Goal: Obtain resource: Download file/media

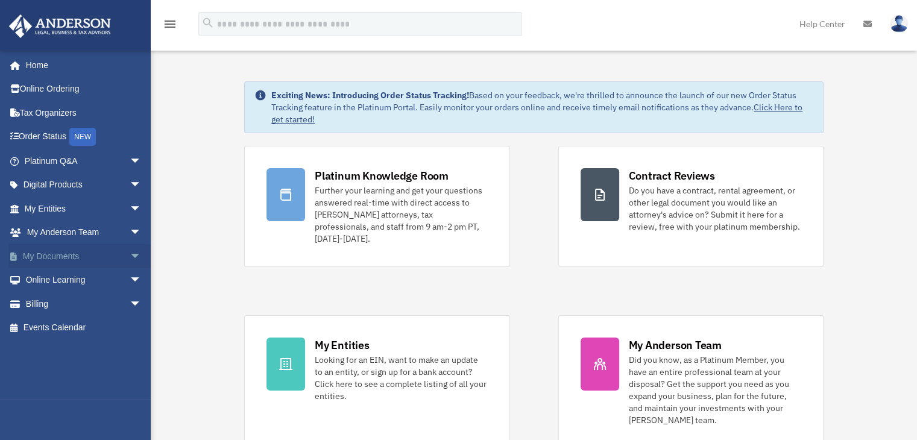
click at [104, 254] on link "My Documents arrow_drop_down" at bounding box center [83, 256] width 151 height 24
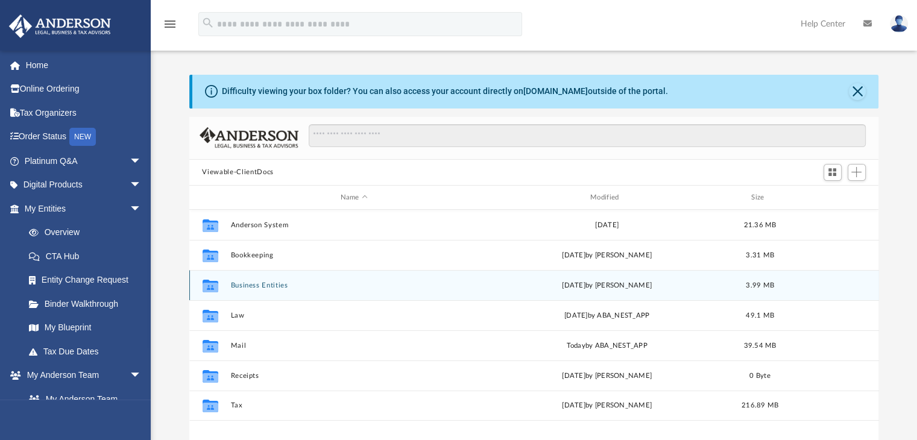
scroll to position [265, 680]
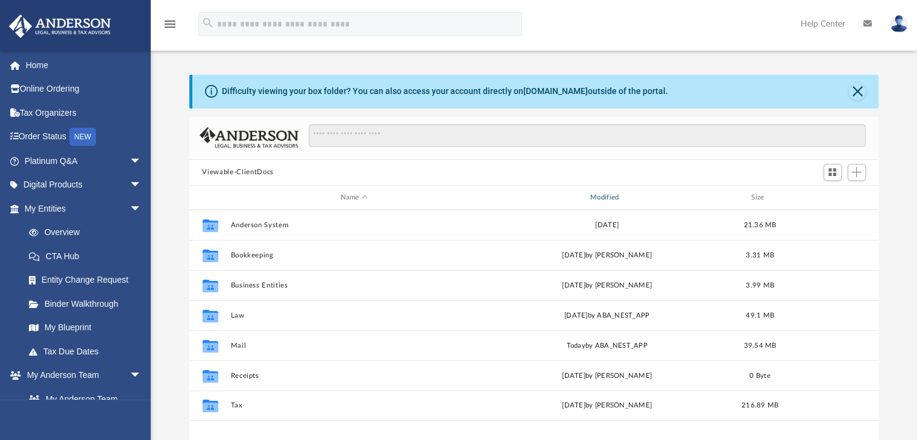
click at [625, 196] on div "Modified" at bounding box center [607, 197] width 248 height 11
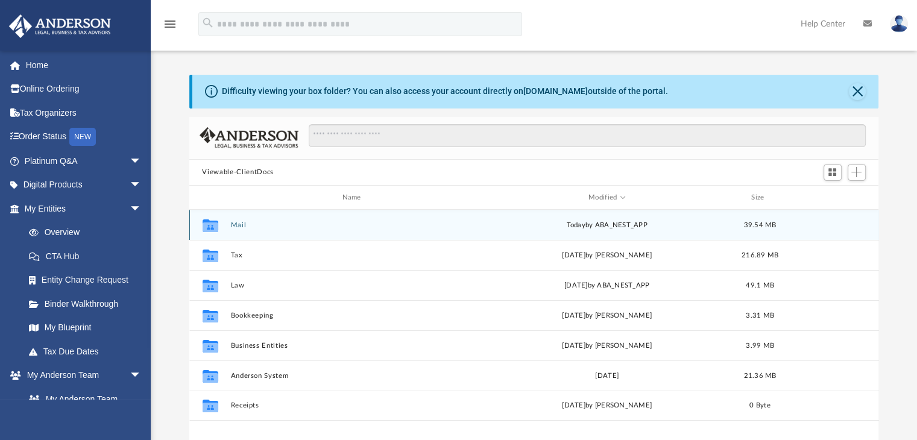
click at [626, 222] on div "today by ABA_NEST_APP" at bounding box center [606, 225] width 247 height 11
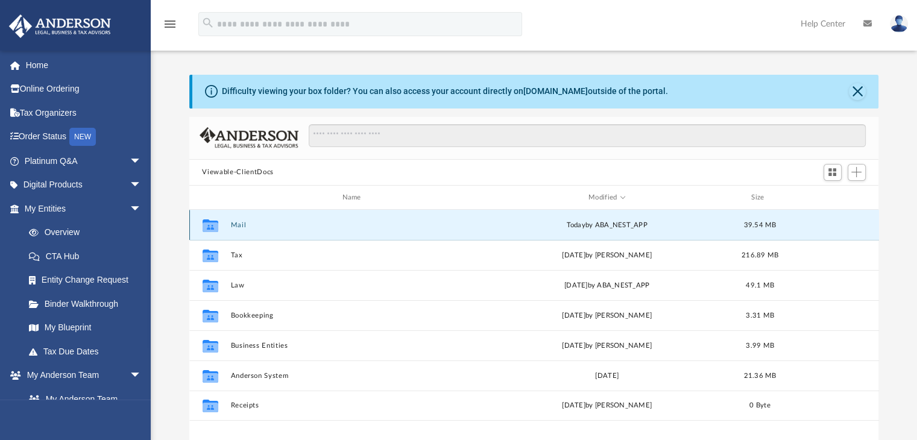
click at [234, 222] on button "Mail" at bounding box center [353, 225] width 247 height 8
click at [238, 226] on button "Mail" at bounding box center [353, 225] width 247 height 8
click at [242, 230] on div "Collaborated Folder Mail today by ABA_NEST_APP 39.54 MB" at bounding box center [534, 225] width 690 height 30
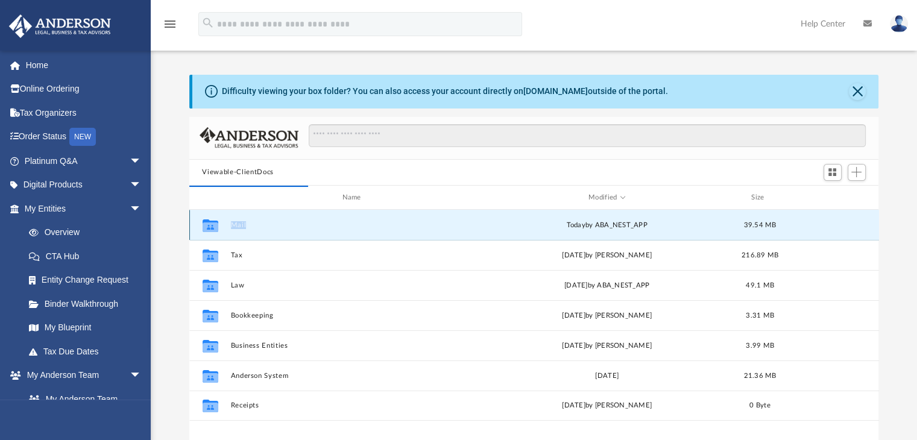
click at [242, 230] on div "Collaborated Folder Mail today by ABA_NEST_APP 39.54 MB" at bounding box center [534, 225] width 690 height 30
click at [240, 224] on button "Mail" at bounding box center [353, 225] width 247 height 8
click at [206, 227] on icon "grid" at bounding box center [210, 228] width 16 height 10
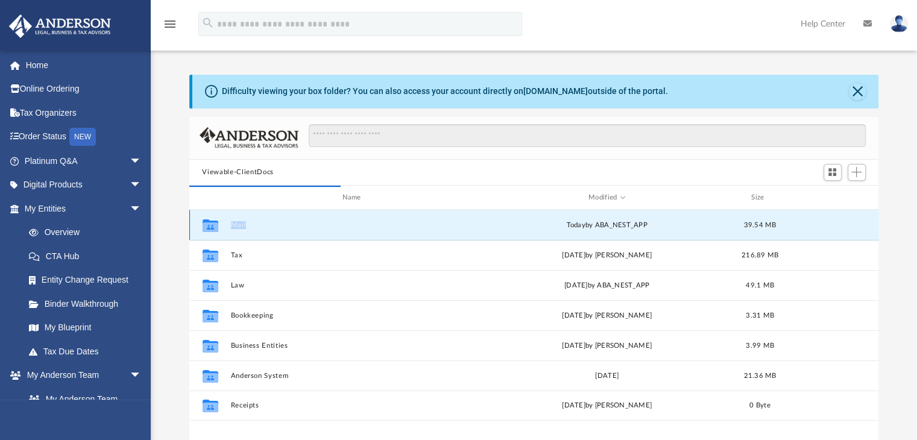
click at [237, 226] on button "Mail" at bounding box center [353, 225] width 247 height 8
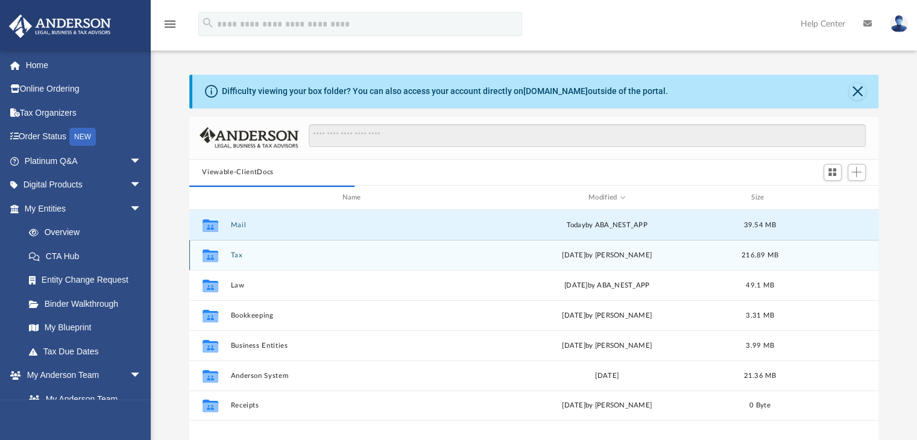
click at [232, 261] on div "Collaborated Folder Tax Wed Sep 10 2025 by Jasmine Splunge 216.89 MB" at bounding box center [534, 255] width 690 height 30
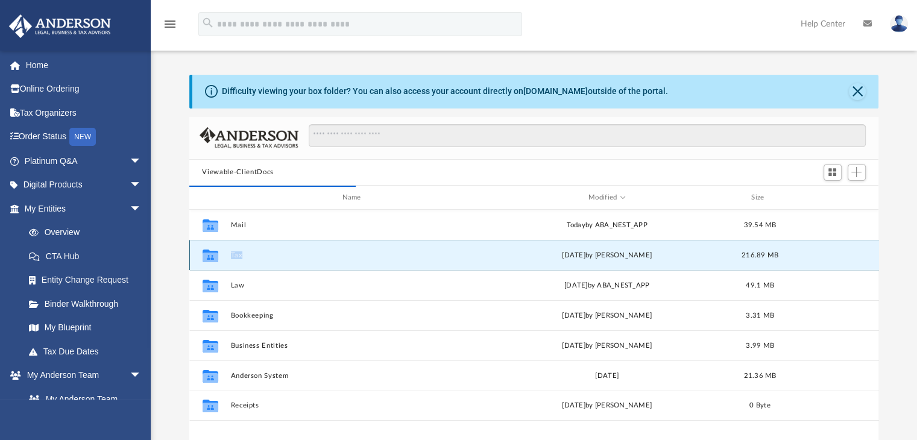
click at [232, 261] on div "Collaborated Folder Tax Wed Sep 10 2025 by Jasmine Splunge 216.89 MB" at bounding box center [534, 255] width 690 height 30
click at [236, 256] on button "Tax" at bounding box center [353, 255] width 247 height 8
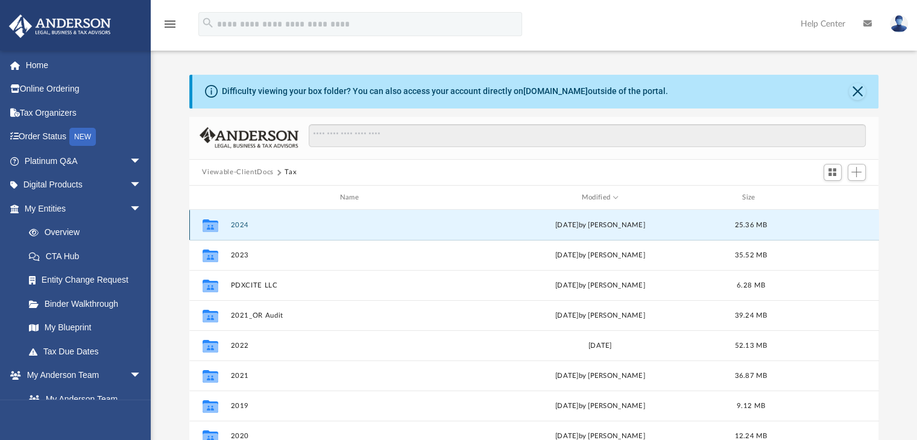
click at [235, 226] on button "2024" at bounding box center [351, 225] width 243 height 8
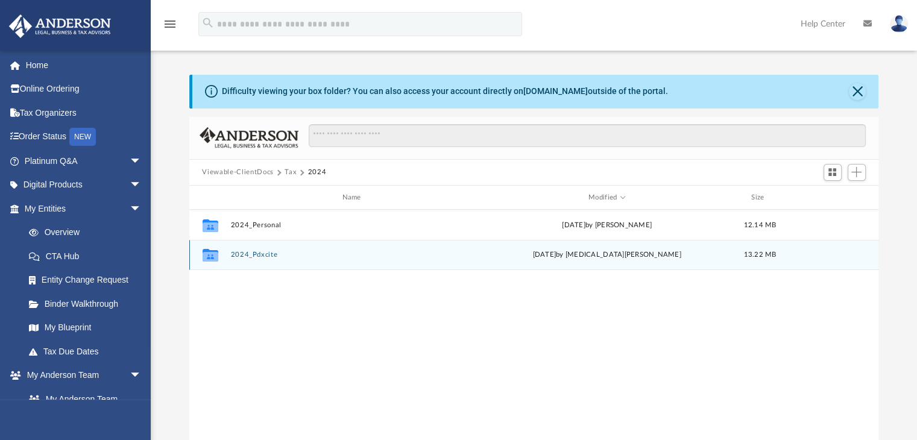
click at [262, 255] on button "2024_Pdxcite" at bounding box center [353, 255] width 247 height 8
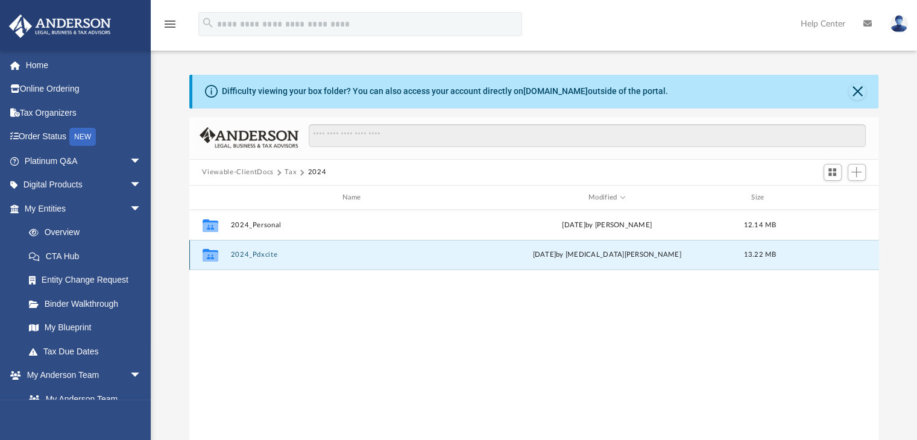
click at [262, 255] on button "2024_Pdxcite" at bounding box center [353, 255] width 247 height 8
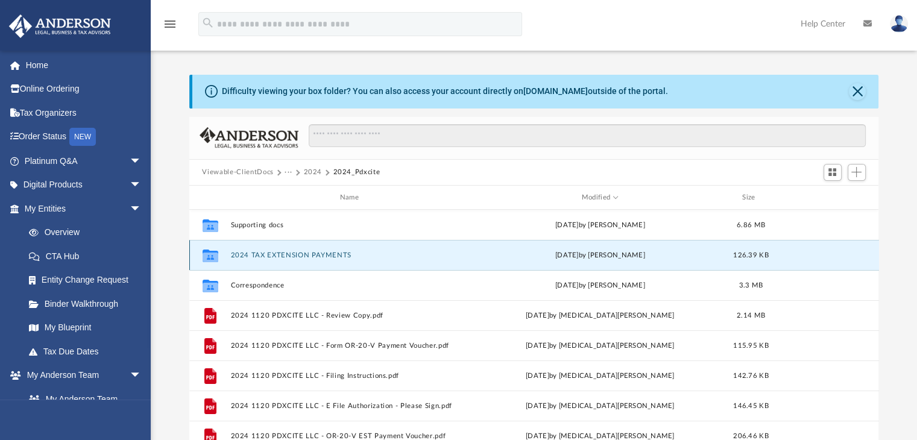
click at [262, 255] on button "2024 TAX EXTENSION PAYMENTS" at bounding box center [351, 255] width 243 height 8
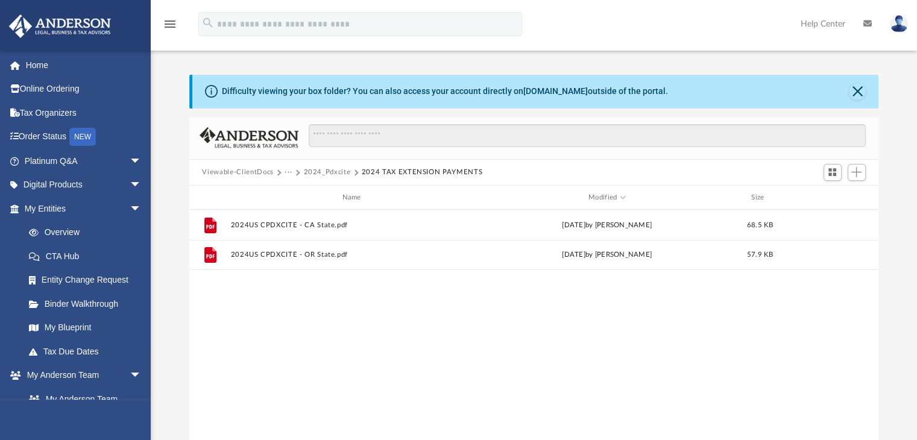
click at [338, 171] on button "2024_Pdxcite" at bounding box center [326, 172] width 47 height 11
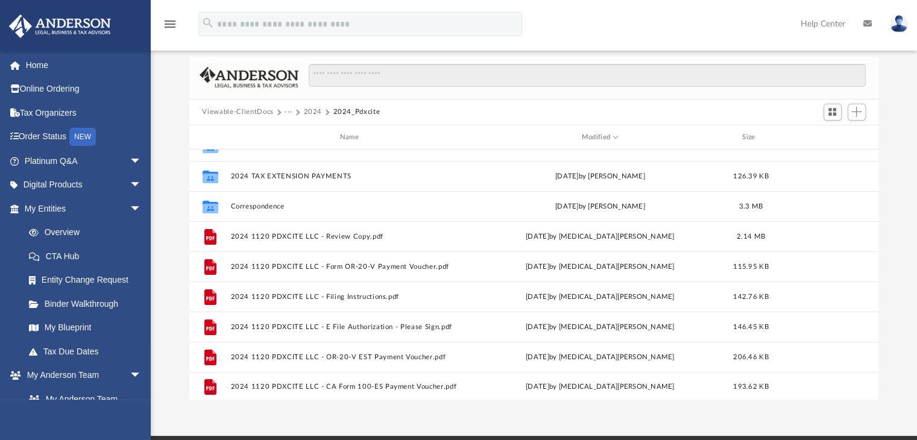
scroll to position [22, 0]
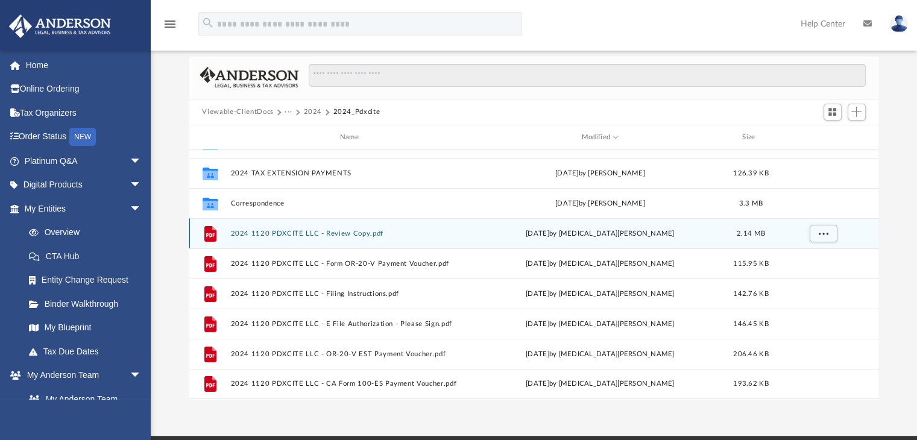
click at [372, 233] on button "2024 1120 PDXCITE LLC - Review Copy.pdf" at bounding box center [351, 234] width 243 height 8
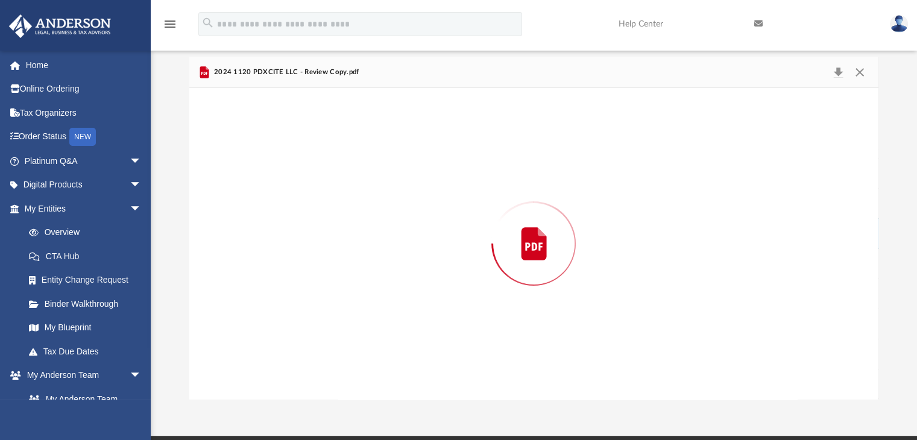
click at [372, 233] on div "Preview" at bounding box center [534, 243] width 690 height 311
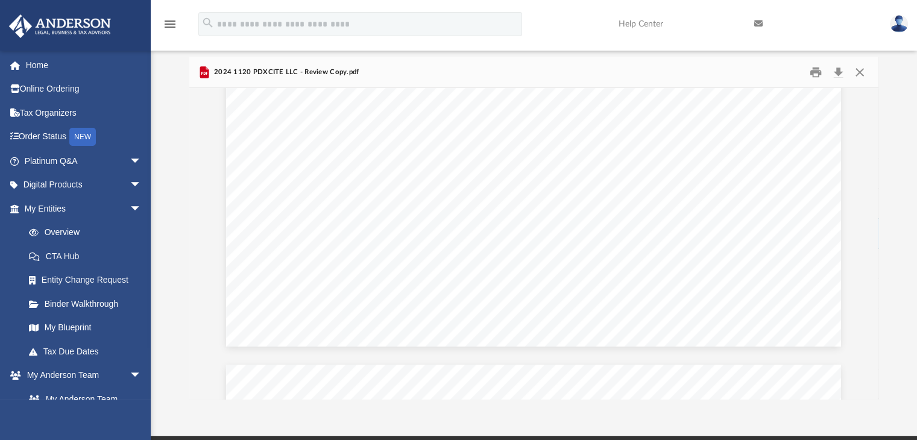
scroll to position [1633, 0]
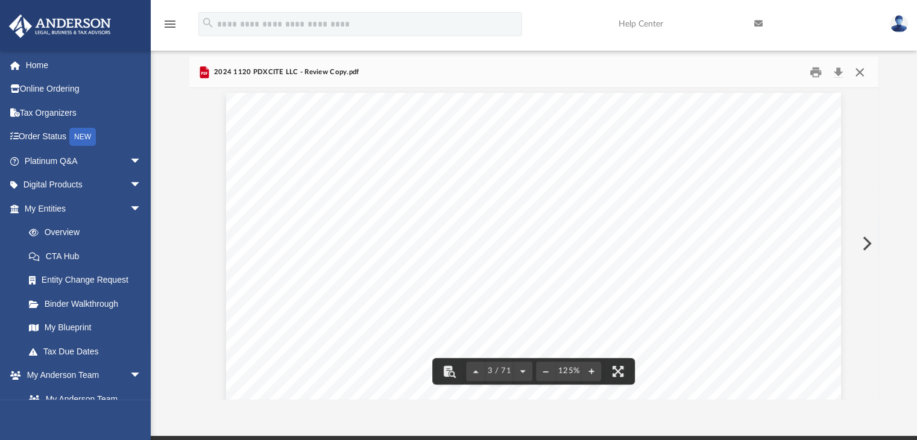
click at [854, 70] on button "Close" at bounding box center [860, 72] width 22 height 19
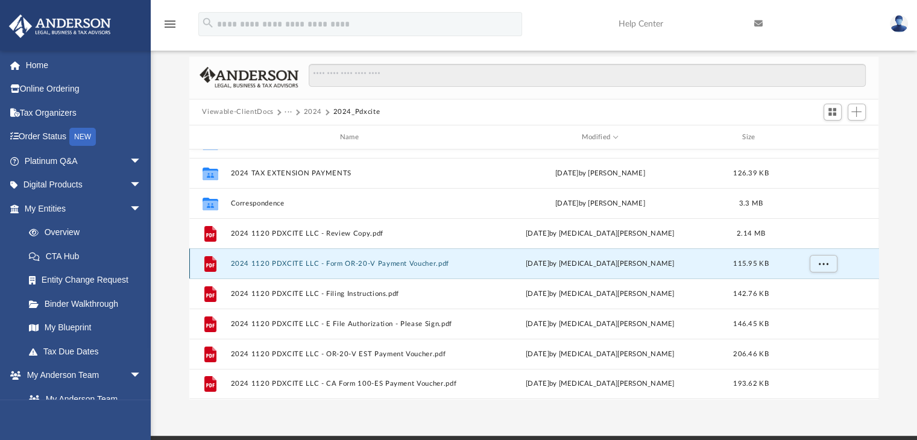
click at [379, 265] on button "2024 1120 PDXCITE LLC - Form OR-20-V Payment Voucher.pdf" at bounding box center [351, 264] width 243 height 8
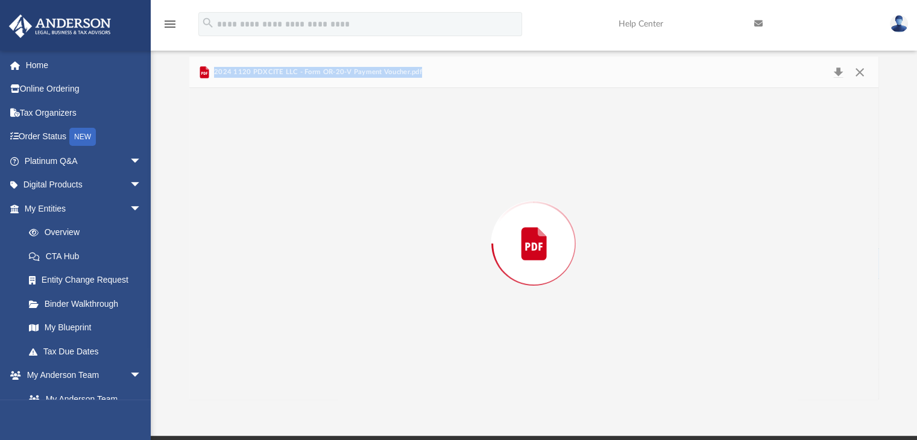
click at [379, 265] on div "Preview" at bounding box center [534, 243] width 690 height 311
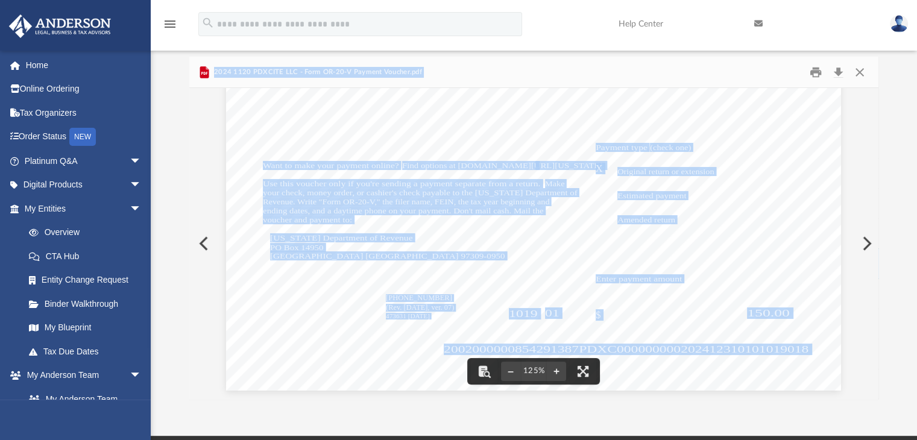
scroll to position [0, 0]
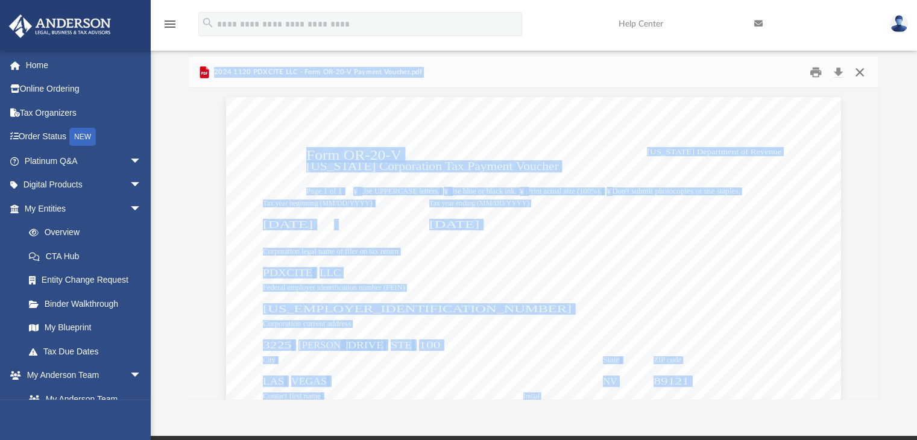
click at [861, 72] on button "Close" at bounding box center [860, 72] width 22 height 19
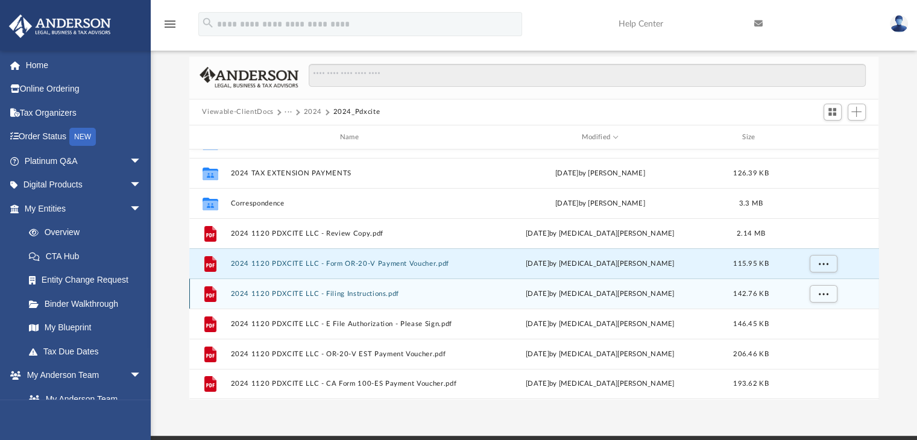
click at [364, 297] on button "2024 1120 PDXCITE LLC - Filing Instructions.pdf" at bounding box center [351, 294] width 243 height 8
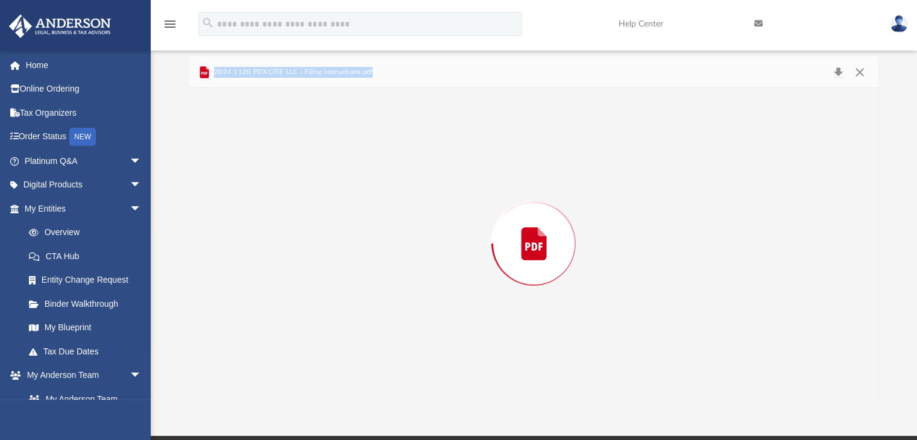
click at [364, 297] on div "Preview" at bounding box center [534, 243] width 690 height 311
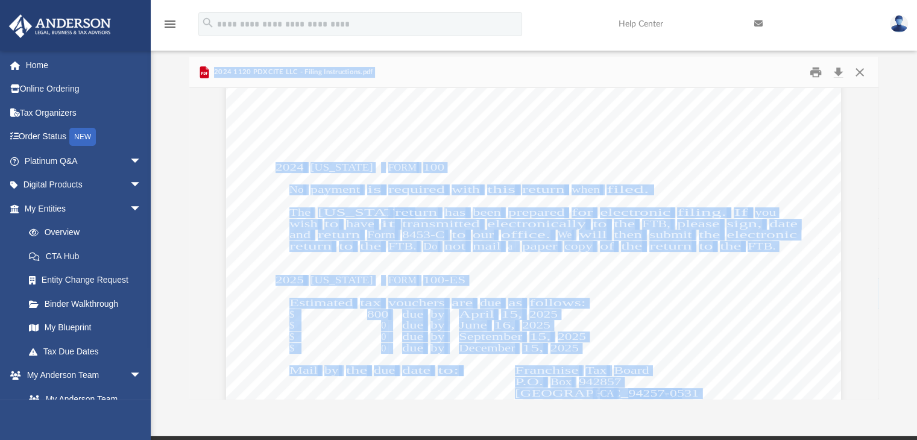
scroll to position [3642, 0]
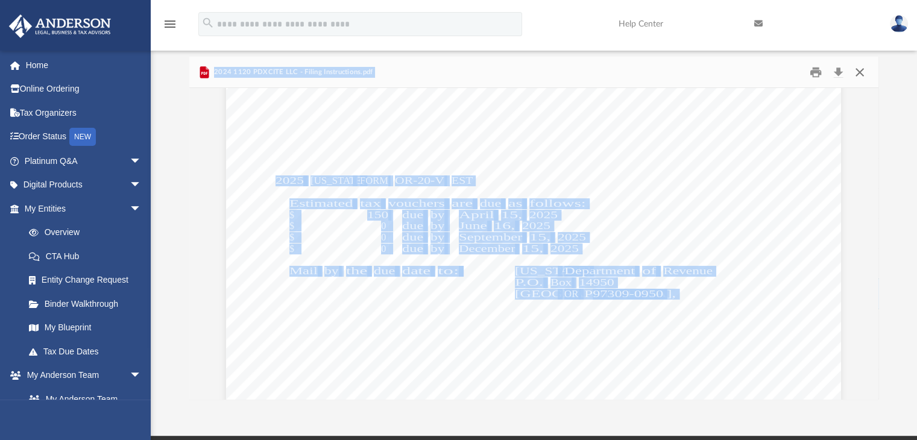
click at [860, 75] on button "Close" at bounding box center [860, 72] width 22 height 19
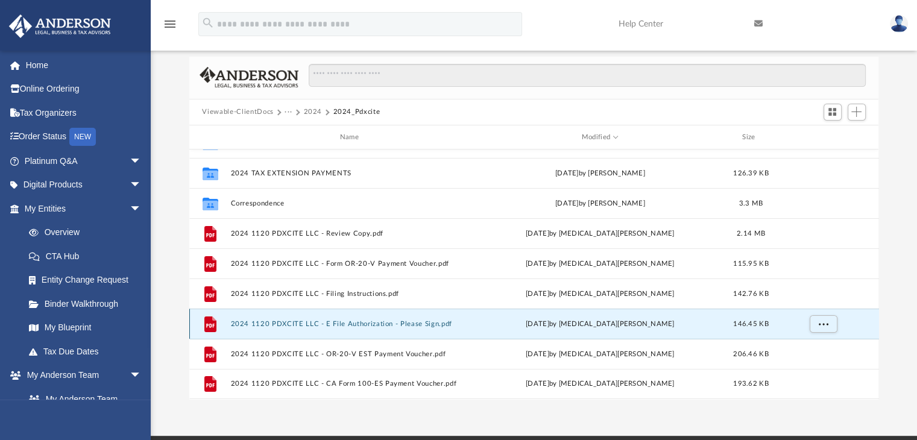
click at [326, 324] on button "2024 1120 PDXCITE LLC - E File Authorization - Please Sign.pdf" at bounding box center [351, 324] width 243 height 8
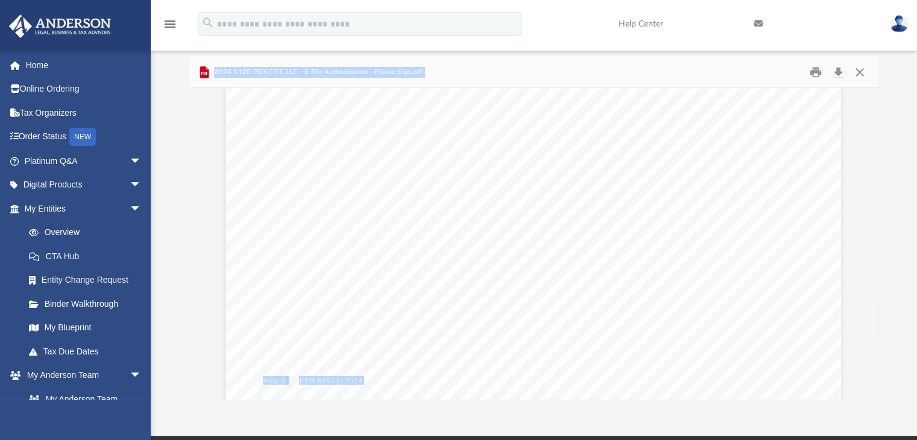
scroll to position [2131, 0]
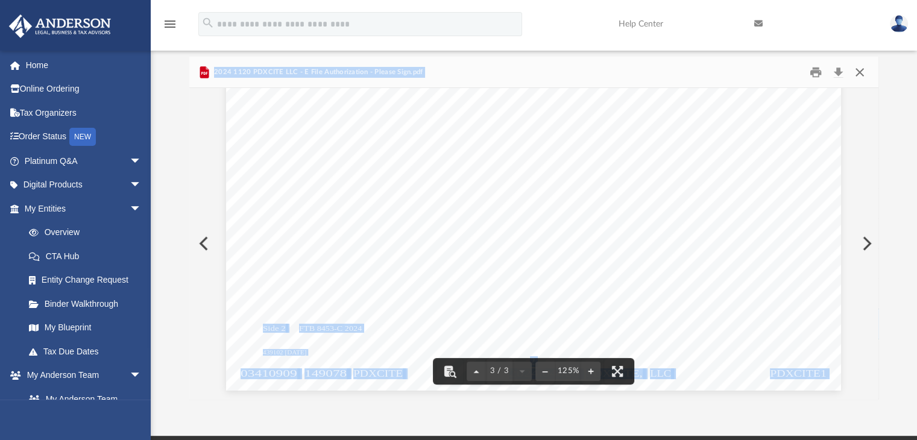
click at [859, 69] on button "Close" at bounding box center [860, 72] width 22 height 19
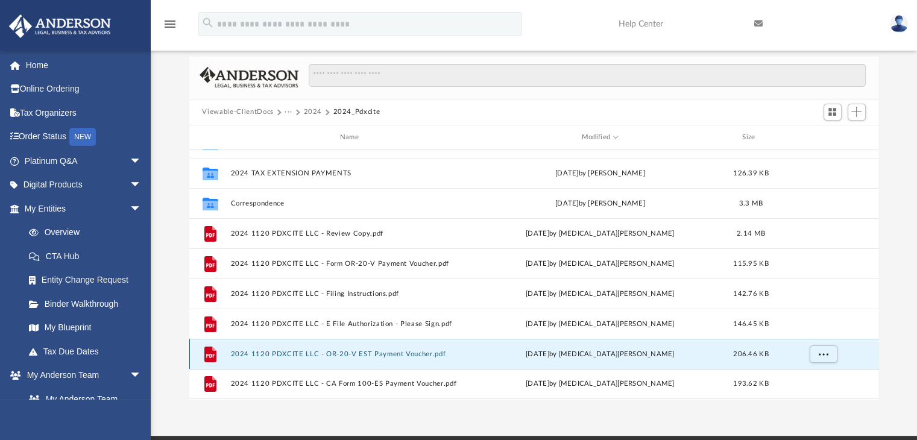
click at [370, 351] on button "2024 1120 PDXCITE LLC - OR-20-V EST Payment Voucher.pdf" at bounding box center [351, 354] width 243 height 8
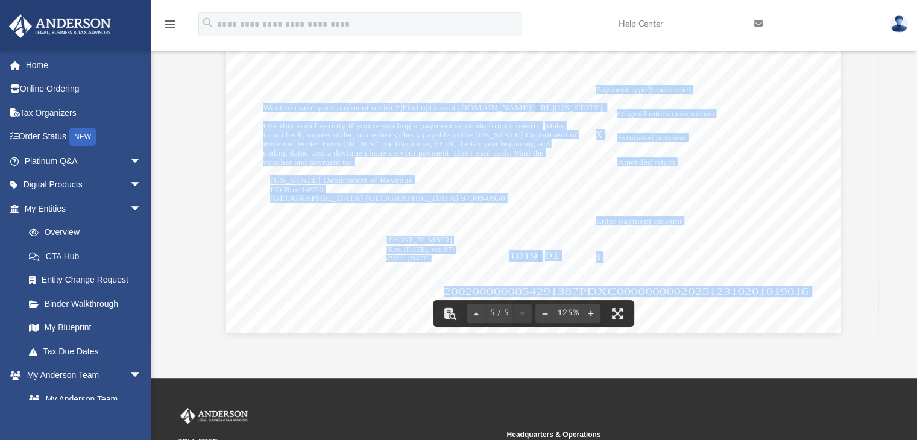
scroll to position [0, 0]
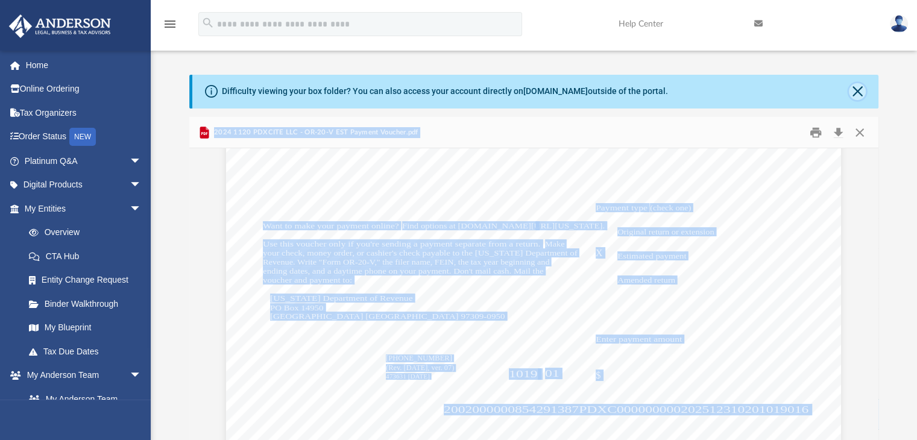
click at [857, 97] on button "Close" at bounding box center [857, 91] width 17 height 17
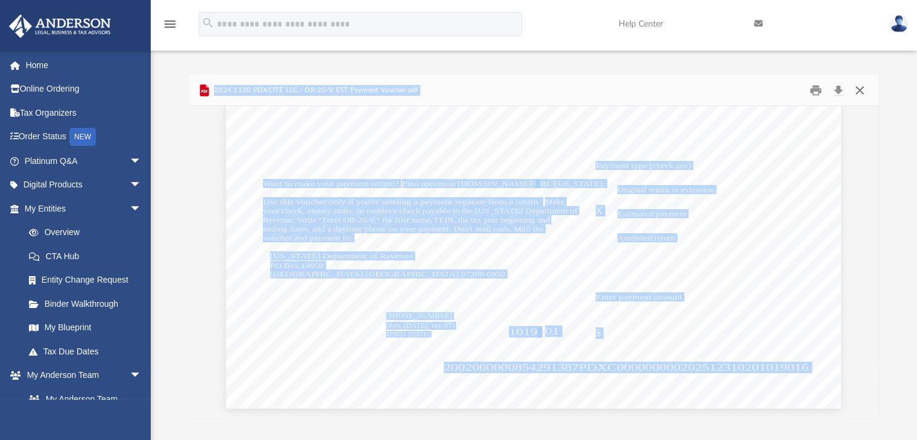
click at [861, 98] on button "Close" at bounding box center [860, 90] width 22 height 19
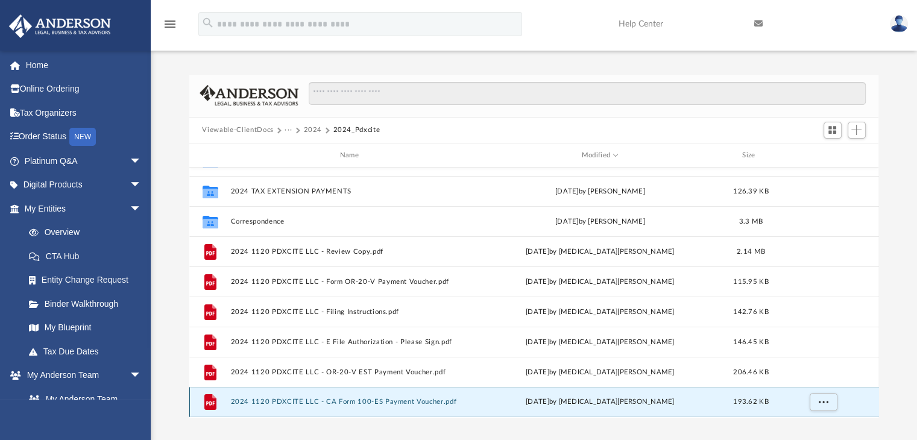
click at [387, 402] on button "2024 1120 PDXCITE LLC - CA Form 100-ES Payment Voucher.pdf" at bounding box center [351, 403] width 243 height 8
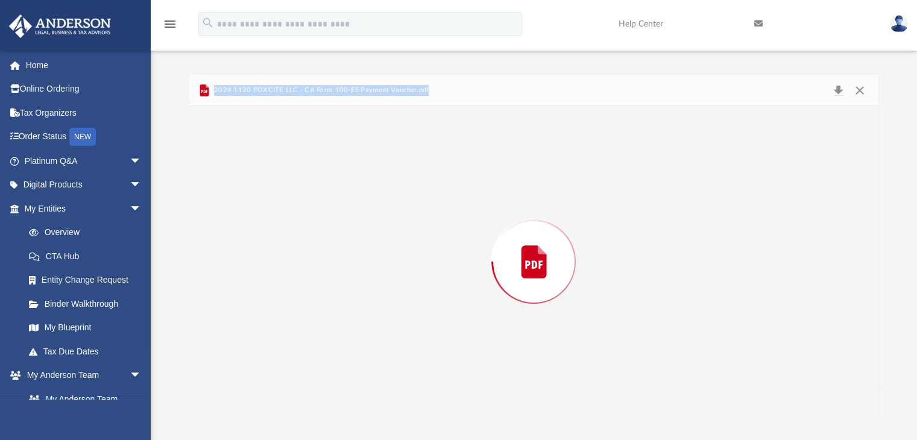
click at [387, 402] on div "Preview" at bounding box center [534, 261] width 690 height 311
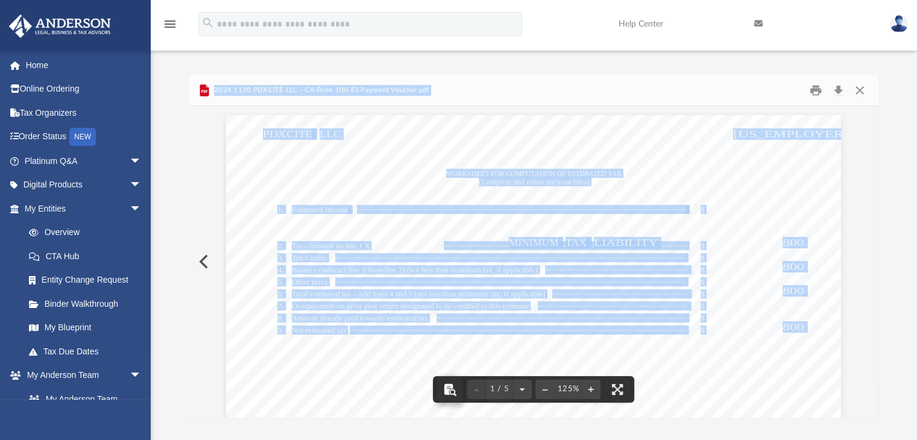
click at [461, 380] on button "File preview" at bounding box center [450, 389] width 27 height 27
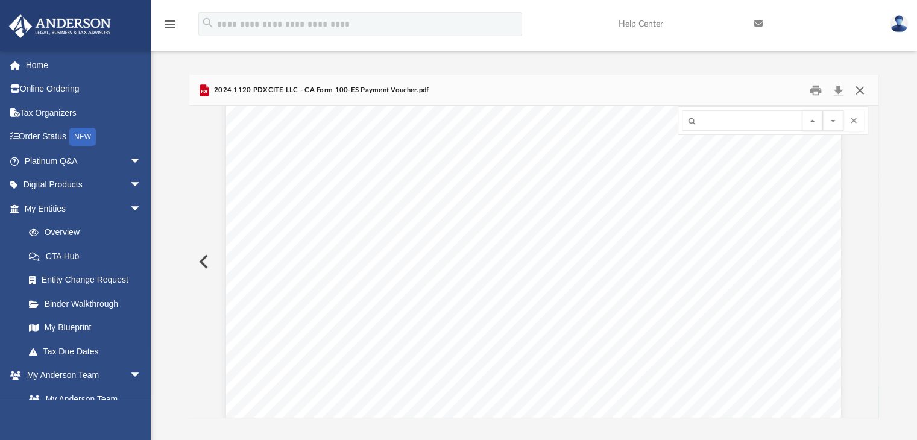
click at [857, 91] on button "Close" at bounding box center [860, 90] width 22 height 19
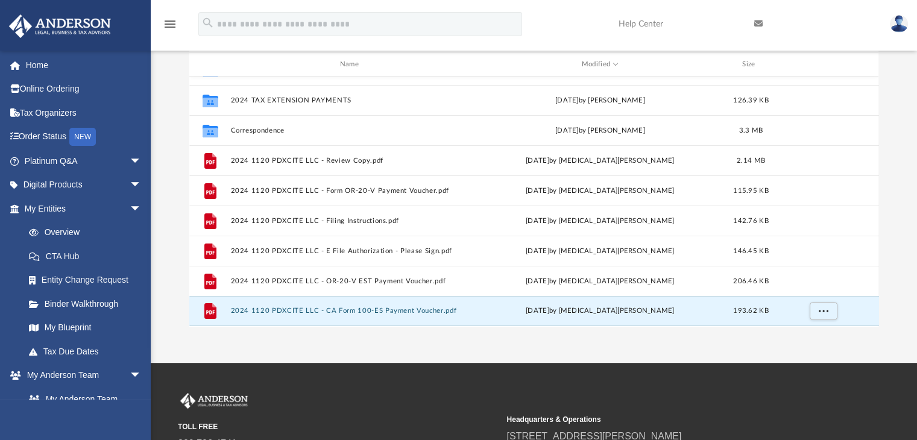
scroll to position [106, 0]
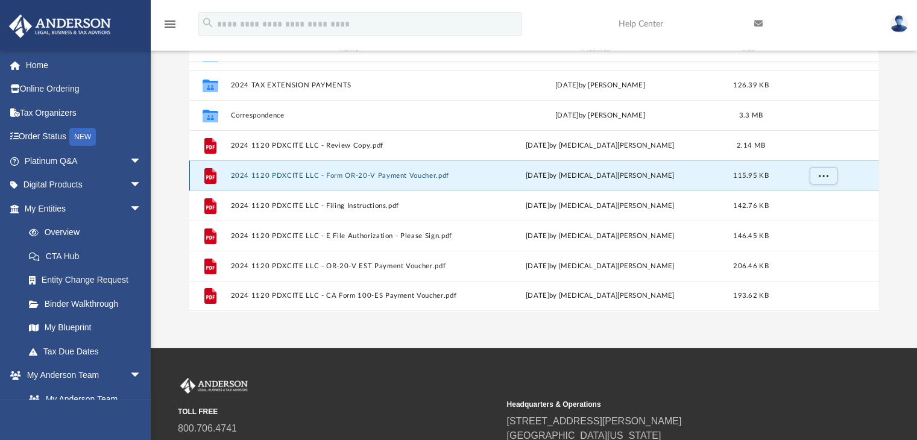
click at [399, 173] on button "2024 1120 PDXCITE LLC - Form OR-20-V Payment Voucher.pdf" at bounding box center [351, 176] width 243 height 8
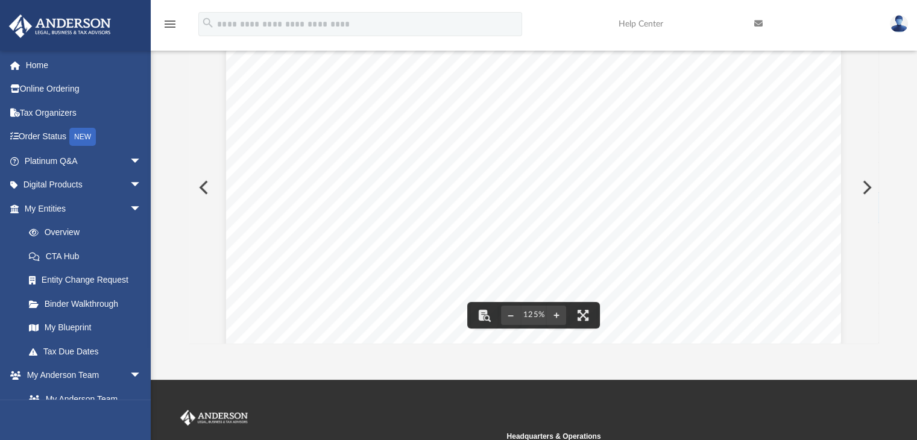
scroll to position [0, 0]
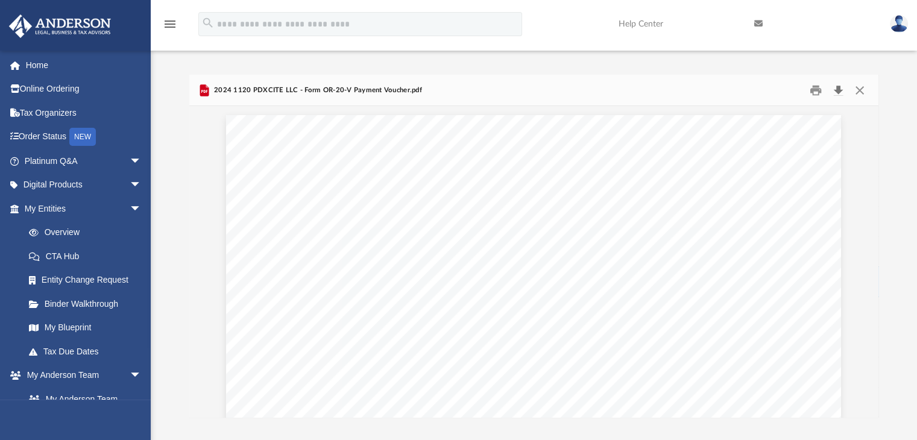
click at [838, 86] on button "Download" at bounding box center [839, 90] width 22 height 19
click at [862, 85] on button "Close" at bounding box center [860, 90] width 22 height 19
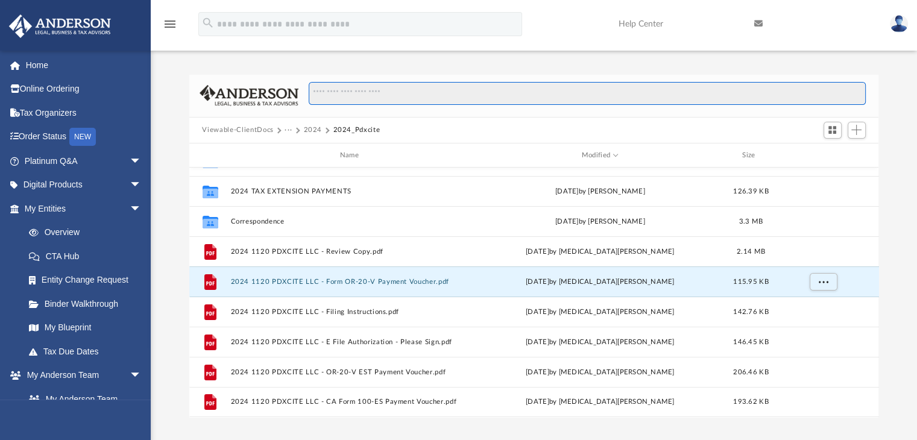
drag, startPoint x: 862, startPoint y: 85, endPoint x: 668, endPoint y: 68, distance: 194.9
click at [668, 68] on div "Difficulty viewing your box folder? You can also access your account directly o…" at bounding box center [534, 233] width 767 height 368
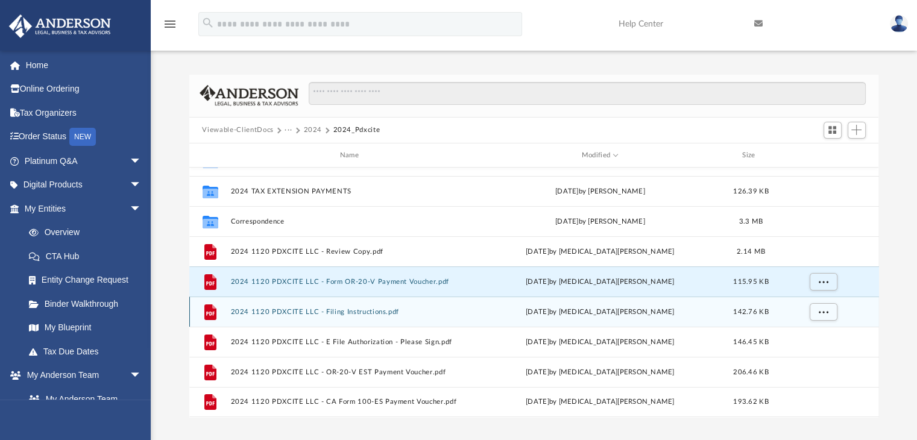
click at [356, 317] on div "File 2024 1120 PDXCITE LLC - Filing Instructions.pdf Tue Sep 9 2025 by Nikita P…" at bounding box center [534, 312] width 690 height 30
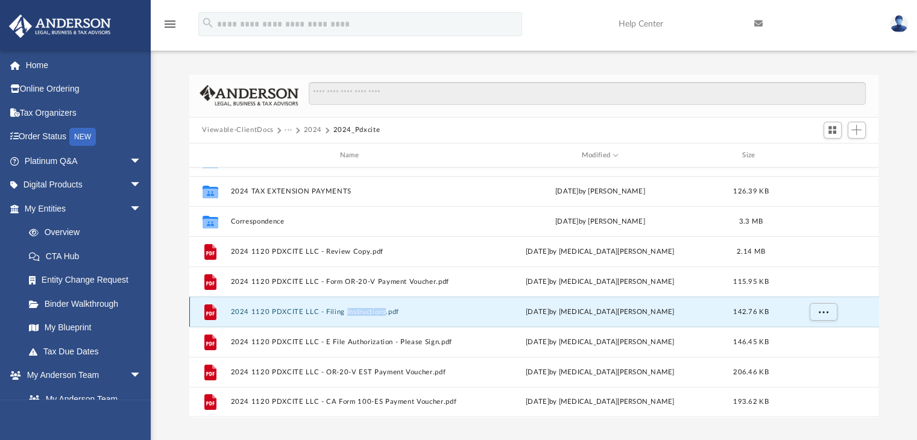
click at [296, 313] on button "2024 1120 PDXCITE LLC - Filing Instructions.pdf" at bounding box center [351, 312] width 243 height 8
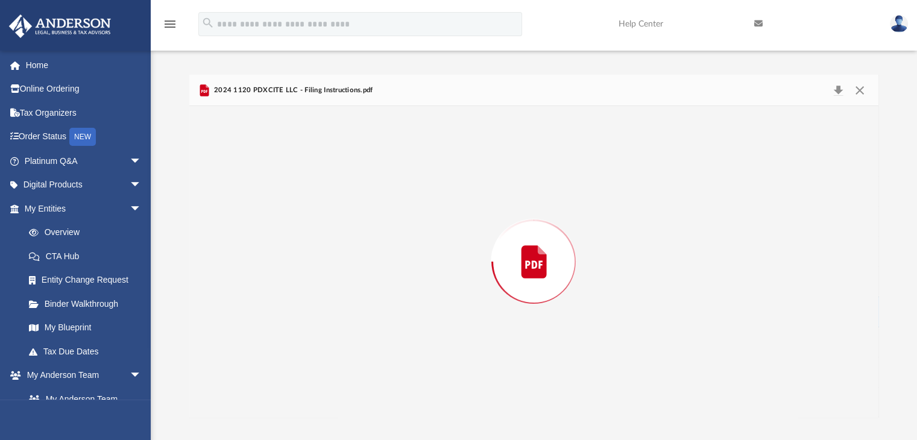
click at [296, 313] on div "Preview" at bounding box center [534, 261] width 690 height 311
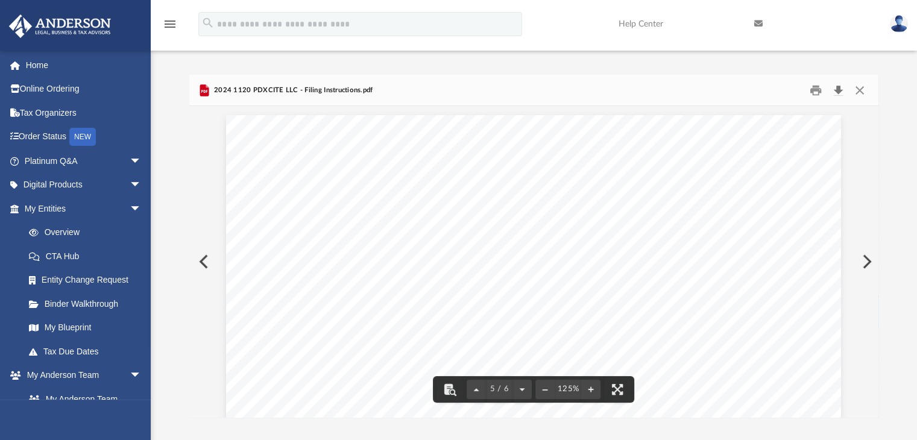
click at [835, 92] on button "Download" at bounding box center [839, 90] width 22 height 19
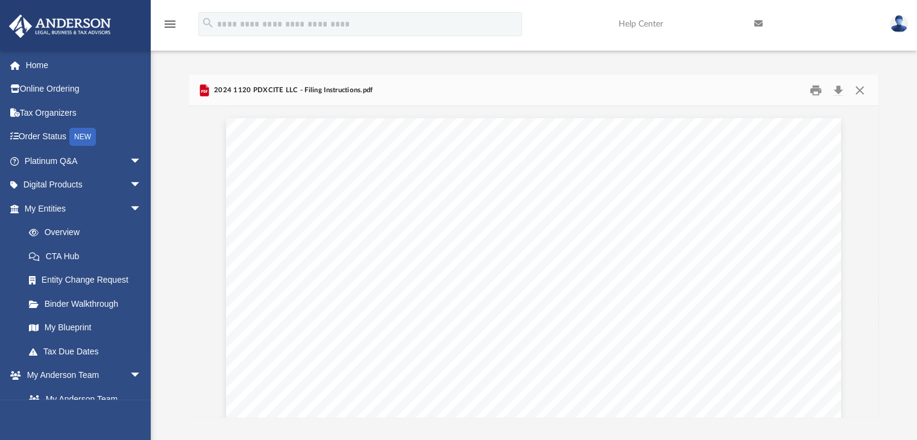
scroll to position [4573, 0]
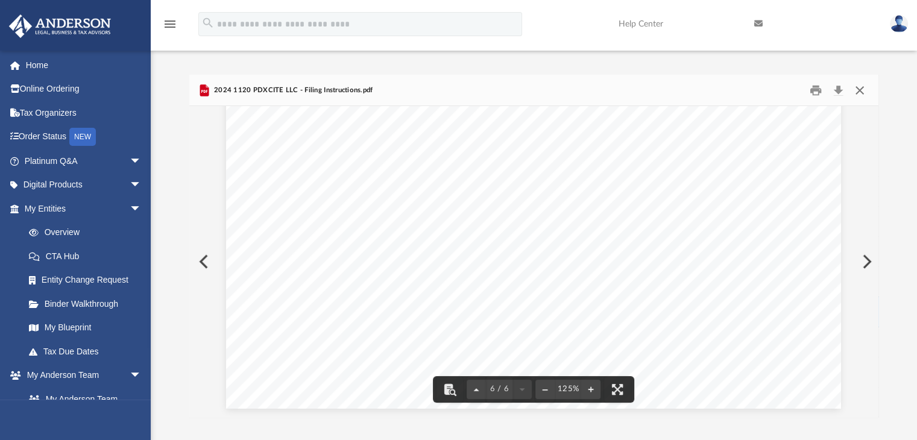
click at [862, 87] on button "Close" at bounding box center [860, 90] width 22 height 19
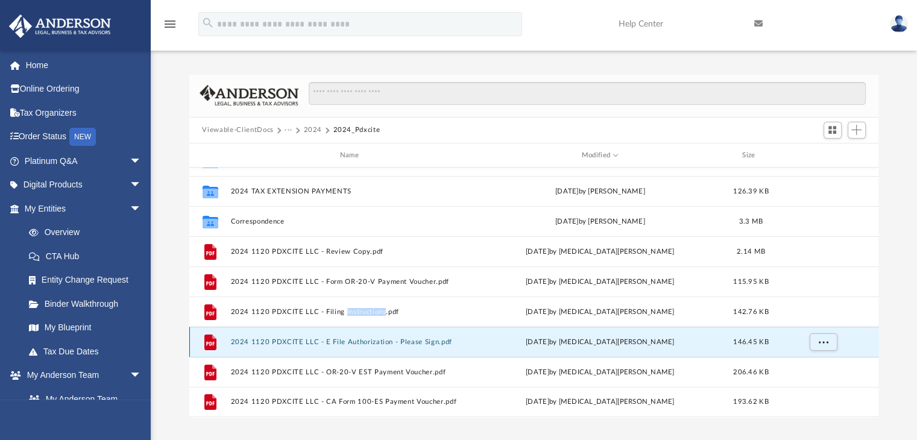
click at [374, 338] on button "2024 1120 PDXCITE LLC - E File Authorization - Please Sign.pdf" at bounding box center [351, 342] width 243 height 8
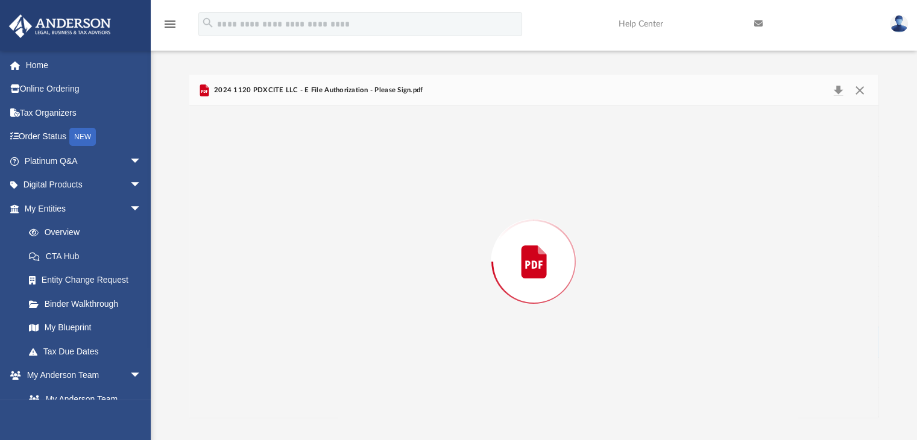
click at [374, 338] on div "Preview" at bounding box center [534, 261] width 690 height 311
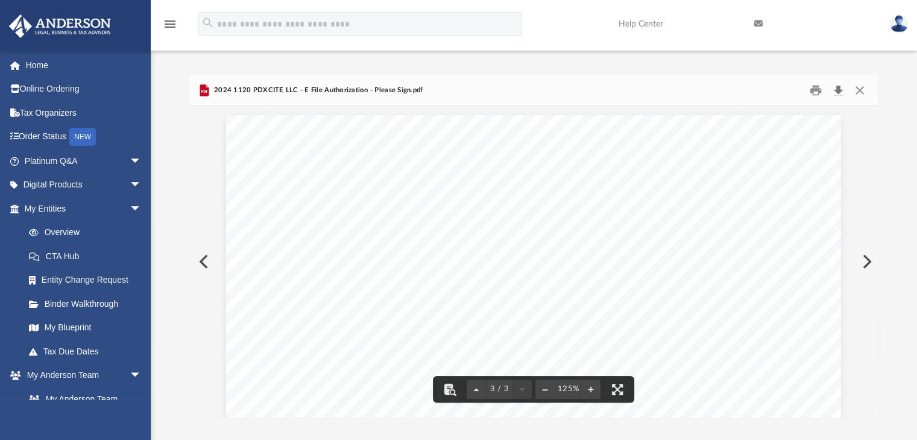
click at [843, 83] on button "Download" at bounding box center [839, 90] width 22 height 19
click at [863, 87] on button "Close" at bounding box center [860, 90] width 22 height 19
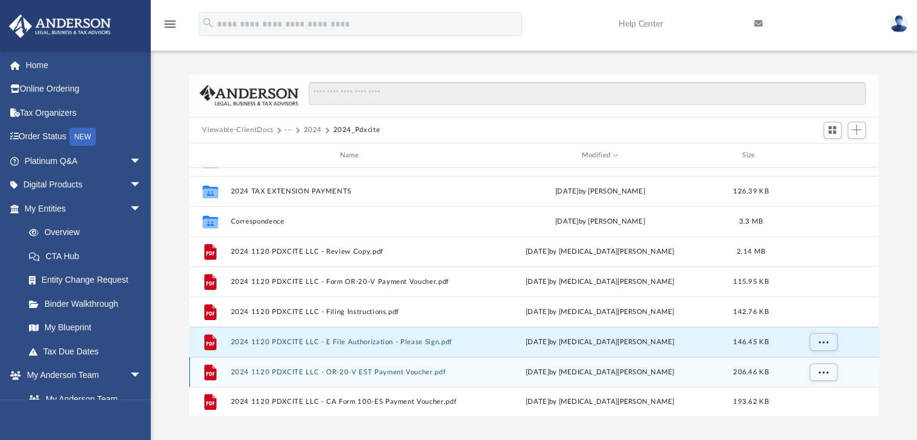
click at [370, 378] on div "File 2024 1120 PDXCITE LLC - OR-20-V EST Payment Voucher.pdf Tue Sep 9 2025 by …" at bounding box center [534, 372] width 690 height 30
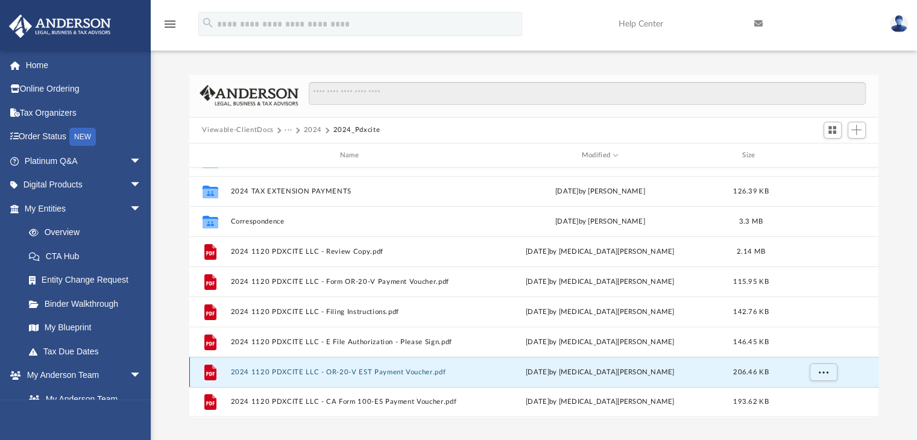
click at [376, 376] on button "2024 1120 PDXCITE LLC - OR-20-V EST Payment Voucher.pdf" at bounding box center [351, 372] width 243 height 8
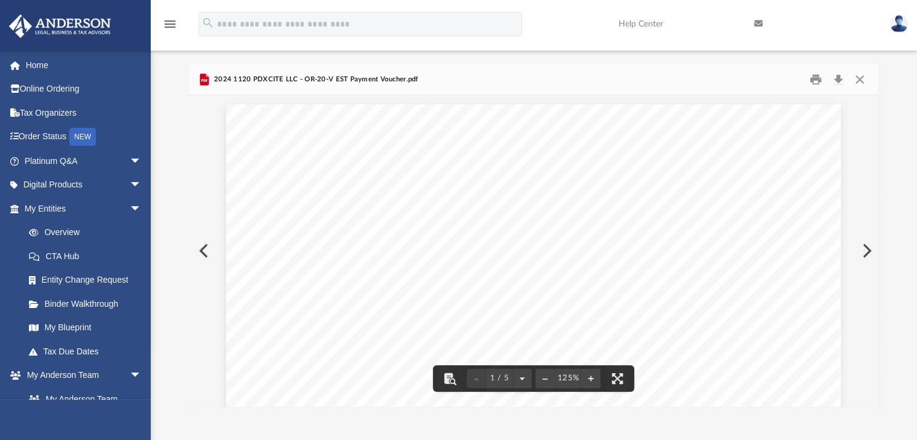
scroll to position [0, 0]
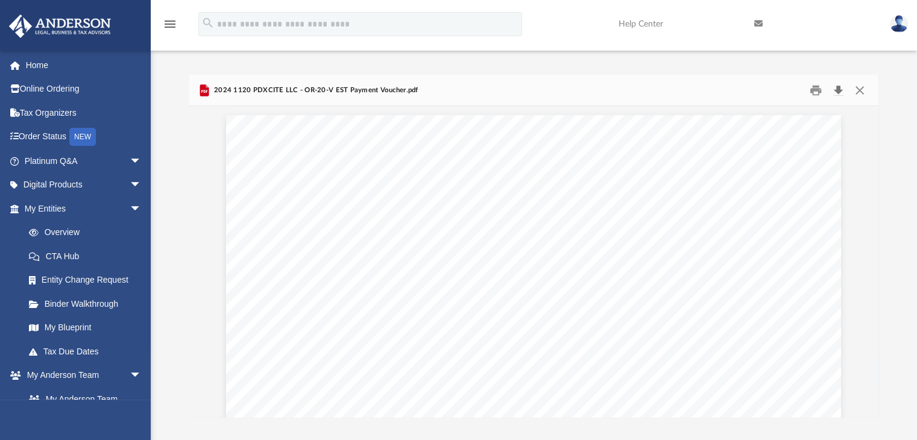
click at [836, 89] on button "Download" at bounding box center [839, 90] width 22 height 19
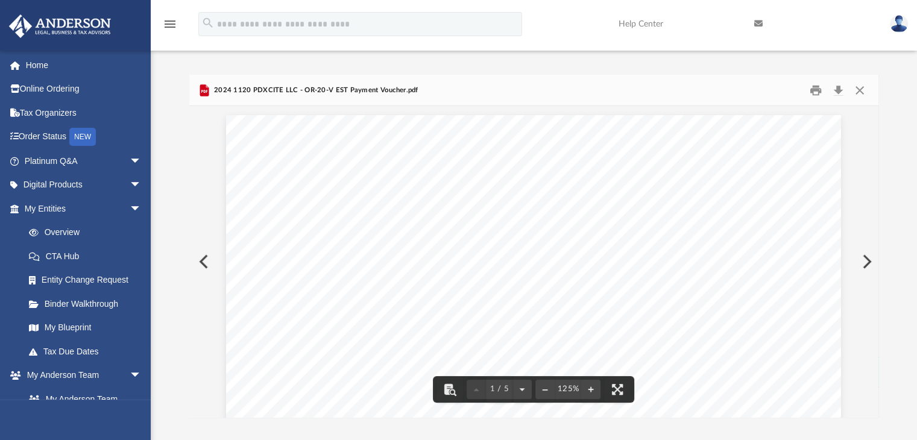
click at [913, 283] on div "Difficulty viewing your box folder? You can also access your account directly o…" at bounding box center [534, 246] width 767 height 343
click at [861, 89] on button "Close" at bounding box center [860, 90] width 22 height 19
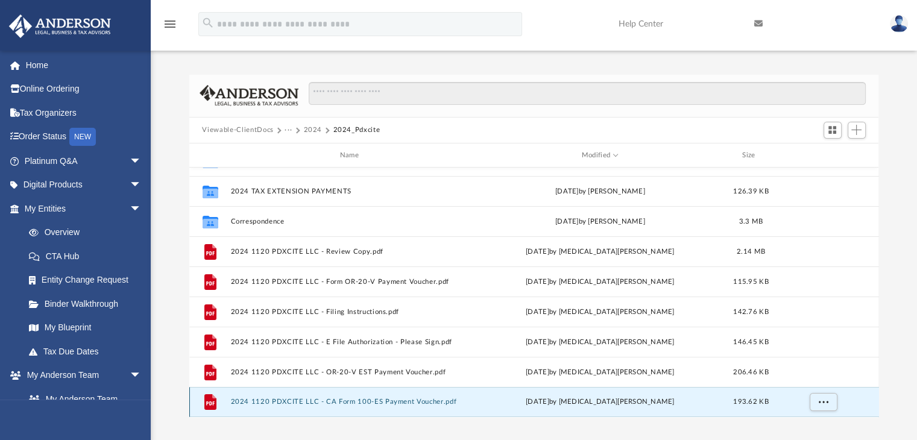
click at [403, 403] on button "2024 1120 PDXCITE LLC - CA Form 100-ES Payment Voucher.pdf" at bounding box center [351, 403] width 243 height 8
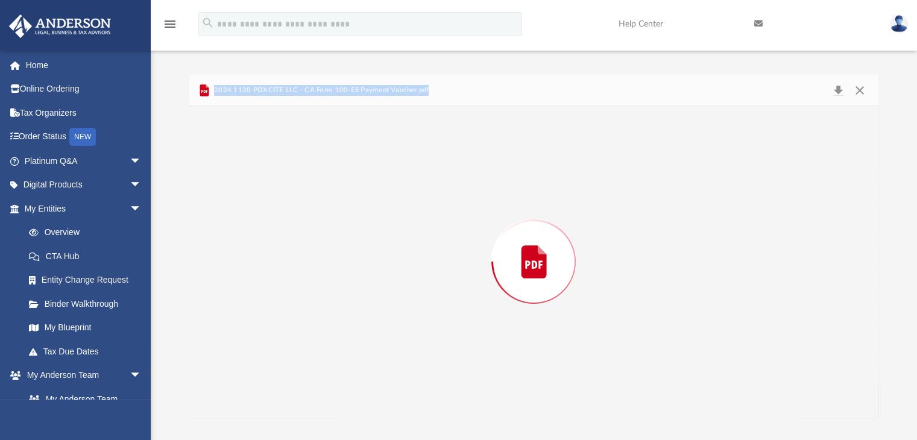
click at [403, 403] on div "Preview" at bounding box center [534, 261] width 690 height 311
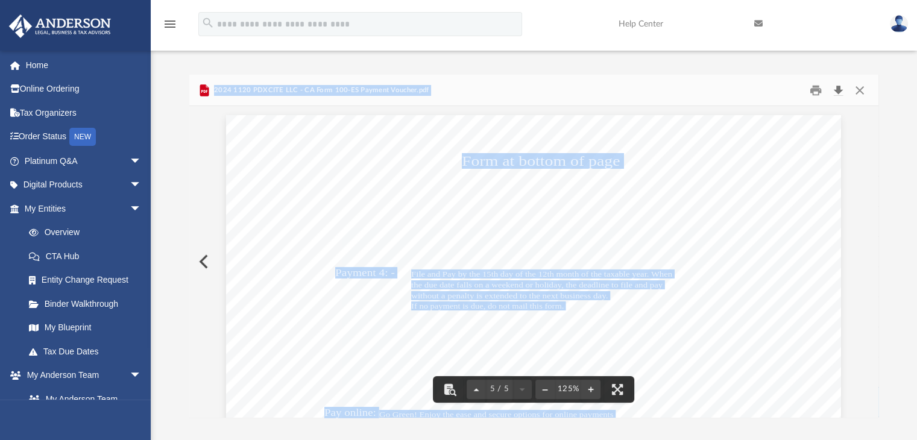
click at [838, 89] on button "Download" at bounding box center [839, 90] width 22 height 19
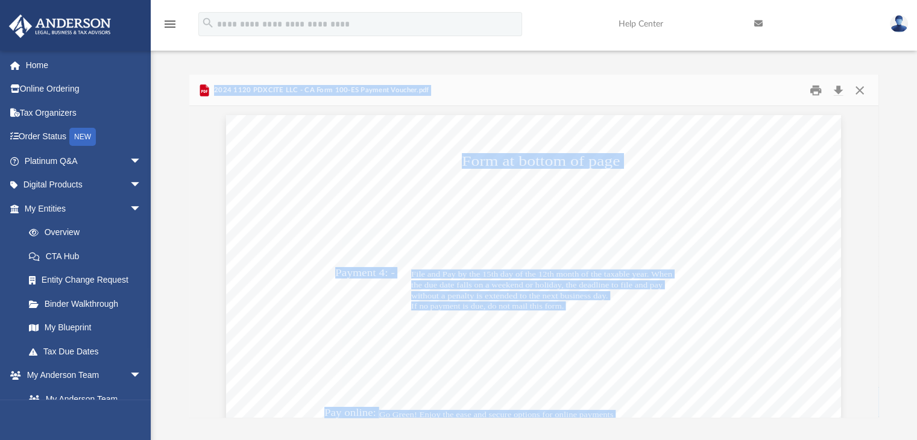
click at [898, 34] on link at bounding box center [899, 23] width 36 height 53
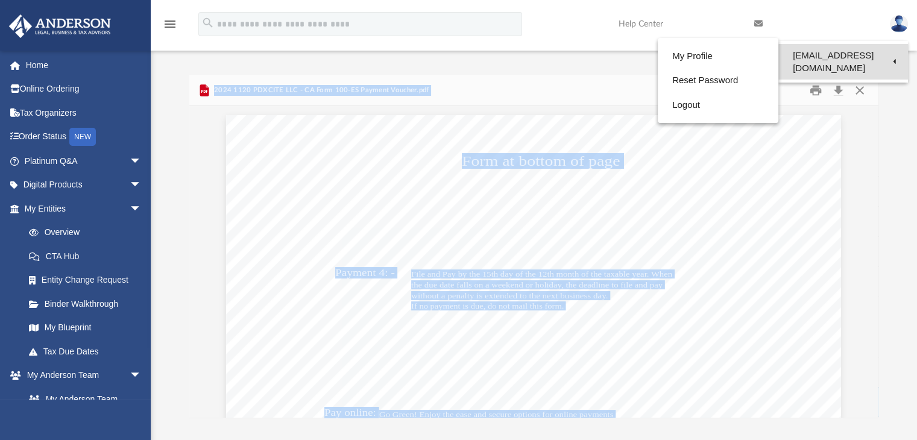
click at [844, 57] on link "[EMAIL_ADDRESS][DOMAIN_NAME]" at bounding box center [844, 62] width 130 height 36
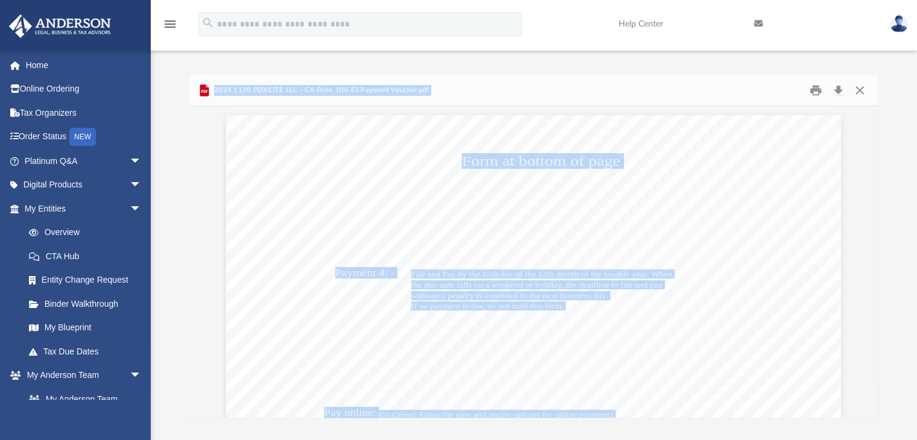
click at [900, 25] on img at bounding box center [899, 23] width 18 height 17
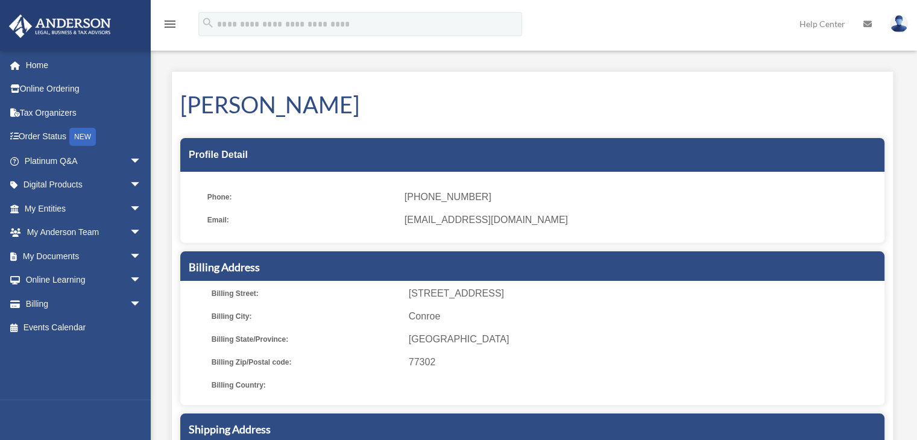
click at [900, 25] on img at bounding box center [899, 23] width 18 height 17
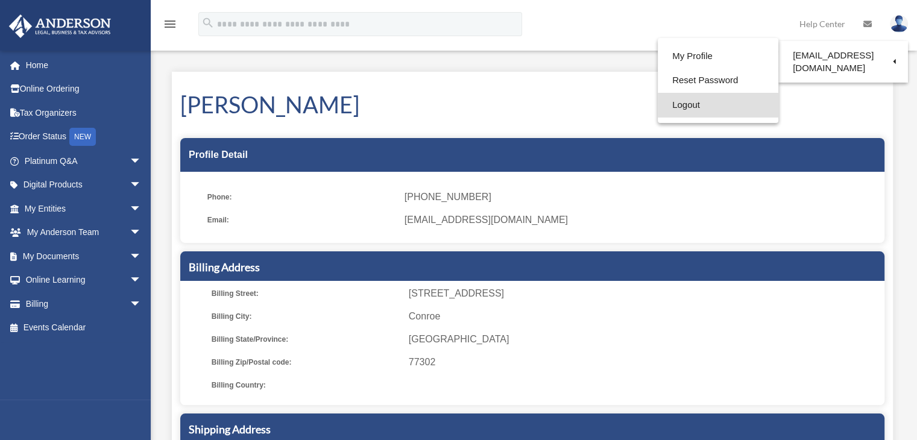
click at [721, 107] on link "Logout" at bounding box center [718, 105] width 121 height 25
